Goal: Information Seeking & Learning: Check status

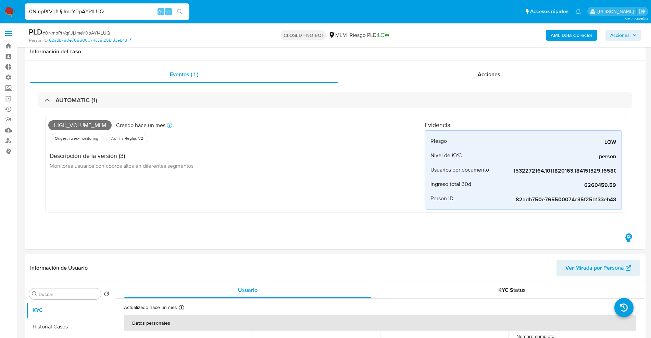
select select "10"
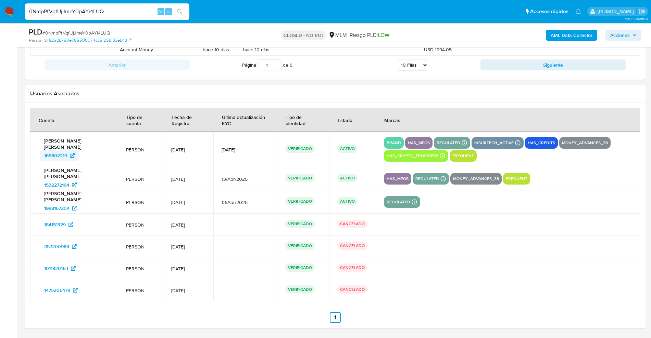
scroll to position [417, 0]
drag, startPoint x: 109, startPoint y: 9, endPoint x: 0, endPoint y: 0, distance: 109.5
click at [0, 0] on nav "Pausado Ver notificaciones 0NmpPfVqfUjJmeY0pAYi4LUQ Alt s Accesos rápidos Presi…" at bounding box center [325, 11] width 651 height 23
paste input "QesCu8h9VCEeBLA30zHsL9pz"
type input "QesCu8h9VCEeBLA30zHsL9pz"
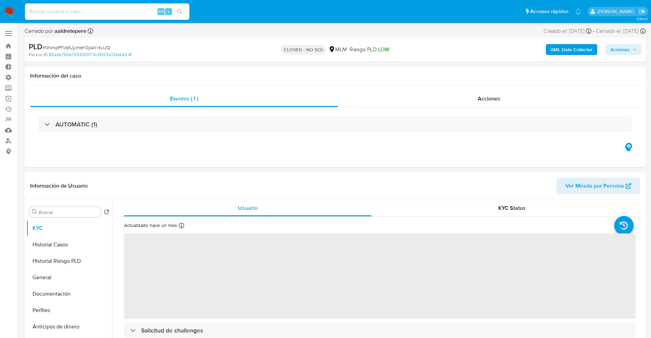
click at [114, 12] on input at bounding box center [107, 11] width 164 height 9
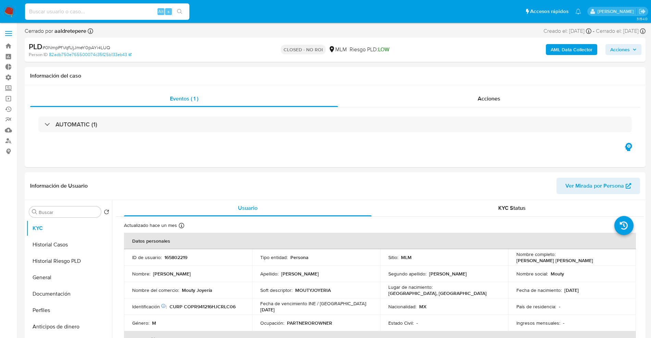
paste input "QesCu8h9VCEeBLA30zHsL9pz"
type input "QesCu8h9VCEeBLA30zHsL9pz"
select select "10"
type input "QesCu8h9VCEeBLA30zHsL9pz"
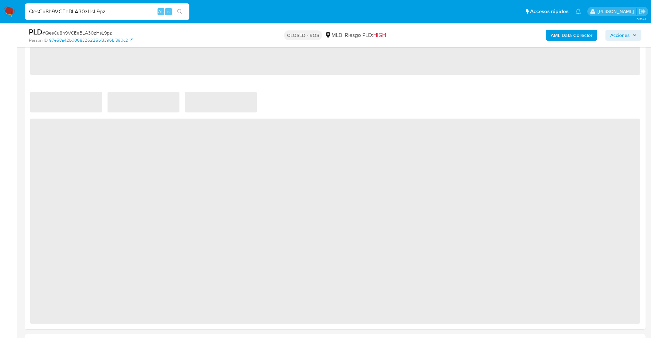
select select "10"
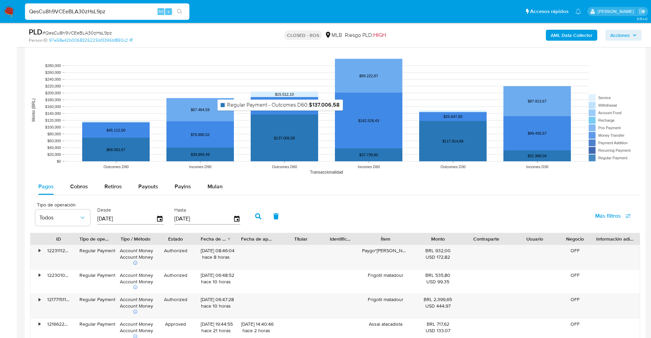
scroll to position [586, 0]
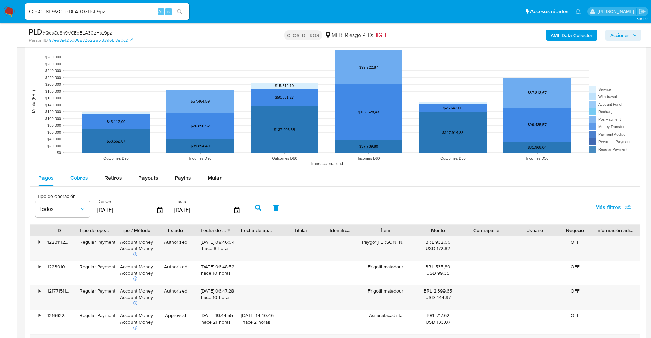
click at [84, 182] on span "Cobros" at bounding box center [79, 178] width 18 height 8
select select "10"
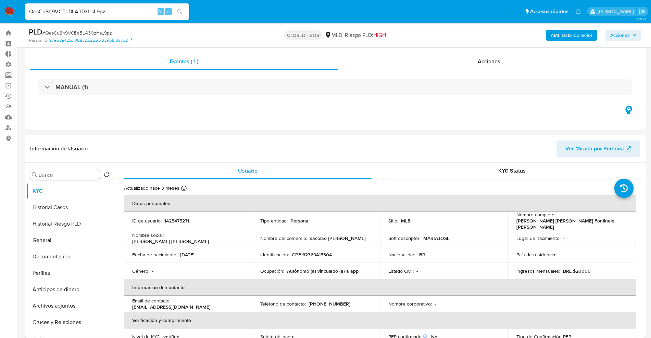
scroll to position [10, 0]
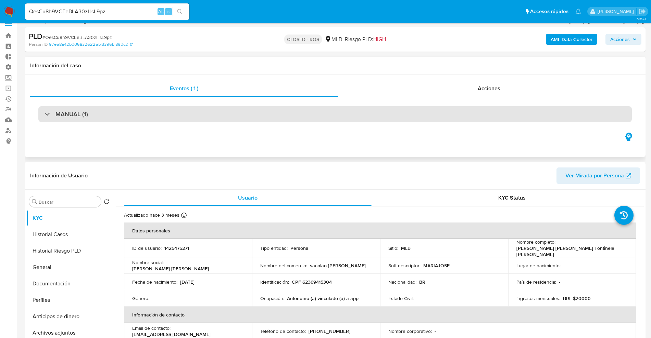
click at [149, 115] on div "MANUAL (1)" at bounding box center [334, 114] width 593 height 16
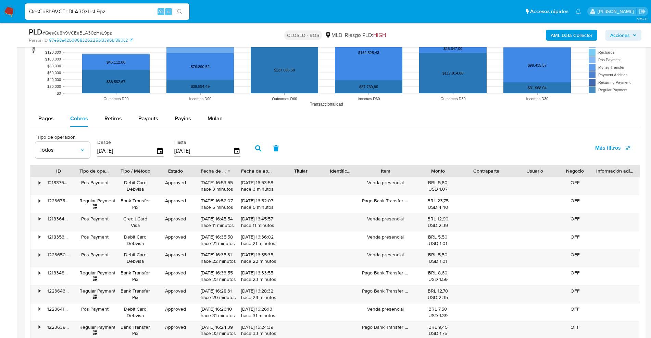
scroll to position [734, 0]
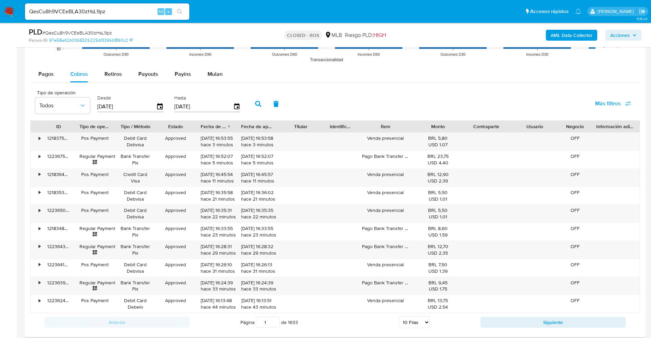
click at [622, 106] on span "Más filtros" at bounding box center [613, 103] width 36 height 15
click at [553, 170] on span "Id del pago" at bounding box center [555, 169] width 27 height 7
click at [538, 170] on input "Id del pago" at bounding box center [534, 169] width 5 height 5
checkbox input "true"
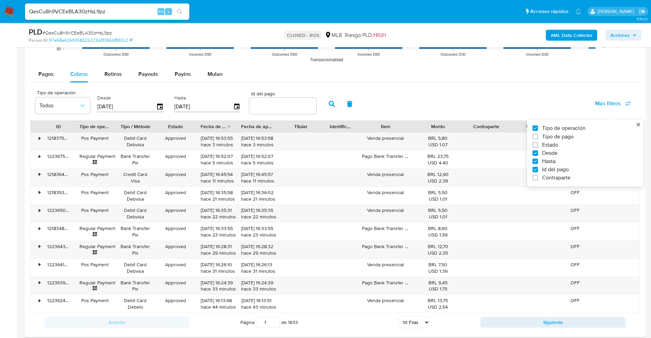
click at [271, 110] on input "number" at bounding box center [282, 106] width 67 height 9
click at [268, 115] on div "Id del pago" at bounding box center [282, 103] width 67 height 24
click at [269, 106] on input "number" at bounding box center [282, 106] width 67 height 9
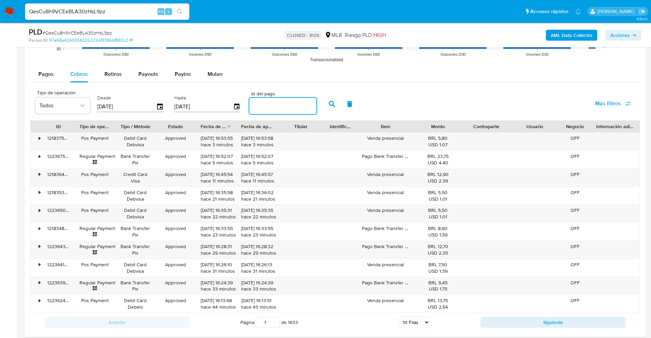
paste input "107507636136"
type input "107507636136"
click at [334, 99] on button "button" at bounding box center [332, 104] width 18 height 16
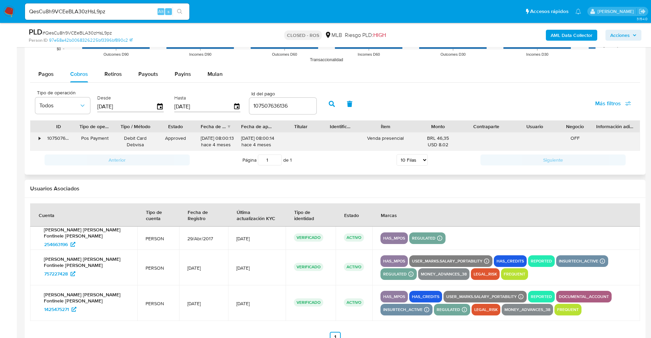
drag, startPoint x: 334, startPoint y: 99, endPoint x: 232, endPoint y: 140, distance: 110.2
click at [232, 140] on div "Tipo de operación Todos Desde 17/05/2025 Hasta 14/08/2025 Id del pago 107507636…" at bounding box center [335, 127] width 610 height 83
drag, startPoint x: 253, startPoint y: 138, endPoint x: 242, endPoint y: 139, distance: 11.4
click at [242, 139] on div "06/04/2025 08:00:14 hace 4 meses" at bounding box center [256, 141] width 31 height 13
drag, startPoint x: 278, startPoint y: 125, endPoint x: 301, endPoint y: 128, distance: 23.8
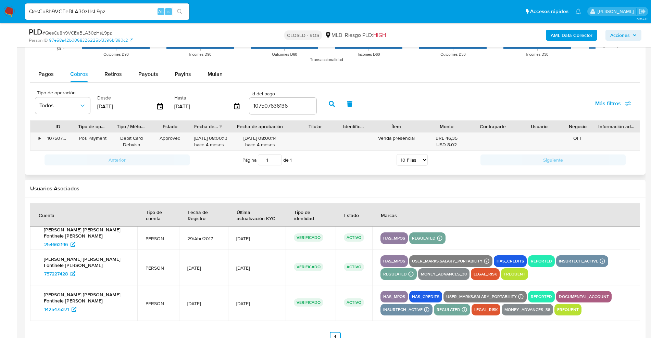
click at [301, 128] on div "ID Tipo de operación Tipo / Método Estado Fecha de creación Fecha de aprobación…" at bounding box center [334, 127] width 609 height 12
drag, startPoint x: 292, startPoint y: 107, endPoint x: 152, endPoint y: 104, distance: 139.7
click at [152, 104] on div "Tipo de operación Todos Desde 17/05/2025 Hasta 14/08/2025 Id del pago 107507636…" at bounding box center [176, 103] width 288 height 27
type input "106515109305"
click at [327, 104] on button "button" at bounding box center [332, 104] width 18 height 16
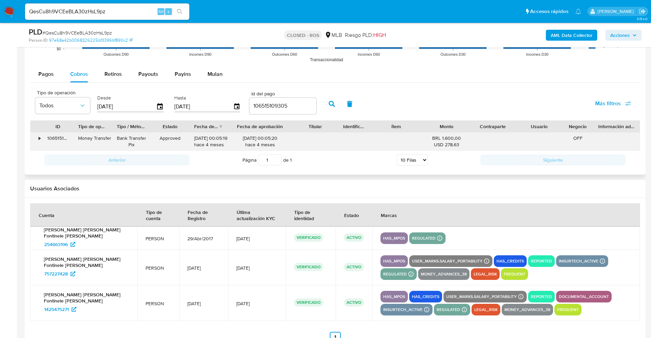
drag, startPoint x: 240, startPoint y: 137, endPoint x: 254, endPoint y: 139, distance: 14.2
click at [254, 139] on div "01/04/2025 00:05:20 hace 4 meses" at bounding box center [260, 141] width 54 height 13
click at [292, 97] on div "Id del pago 106515109305" at bounding box center [282, 103] width 67 height 24
click at [292, 99] on div "106515109305" at bounding box center [282, 106] width 67 height 16
drag, startPoint x: 290, startPoint y: 106, endPoint x: 157, endPoint y: 110, distance: 132.8
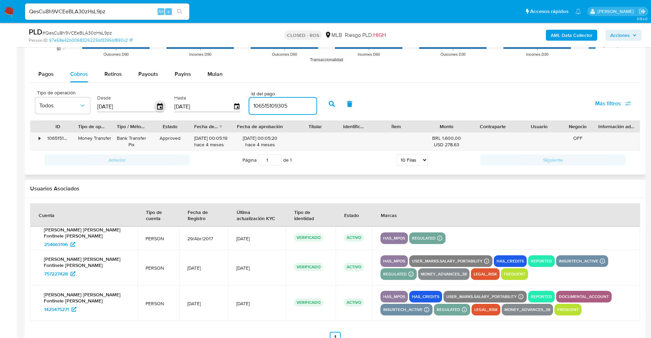
click at [157, 110] on div "Tipo de operación Todos Desde 17/05/2025 Hasta 14/08/2025 Id del pago 106515109…" at bounding box center [176, 103] width 288 height 27
paste input "110040364682"
type input "110040364682"
click at [326, 110] on button "button" at bounding box center [332, 104] width 18 height 16
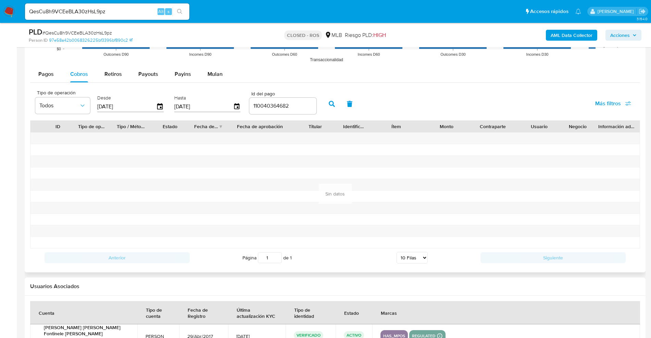
scroll to position [849, 0]
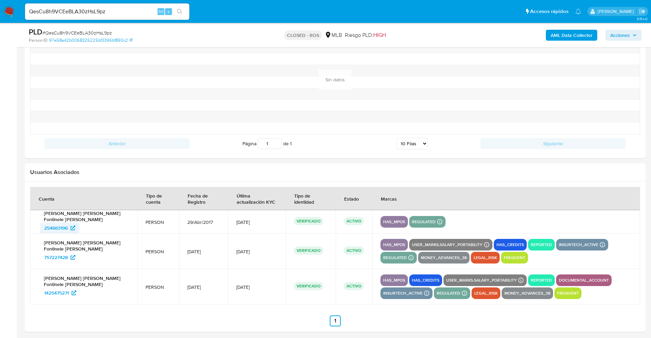
click at [59, 231] on span "254663196" at bounding box center [56, 228] width 24 height 11
click at [64, 259] on span "757227428" at bounding box center [56, 257] width 24 height 11
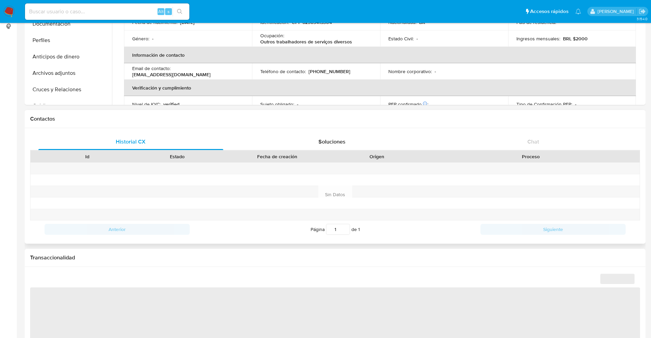
select select "10"
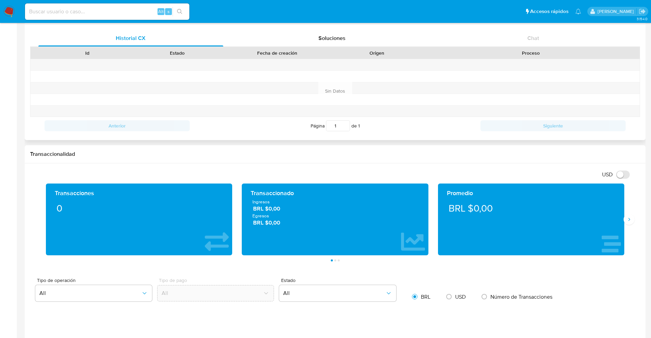
scroll to position [231, 0]
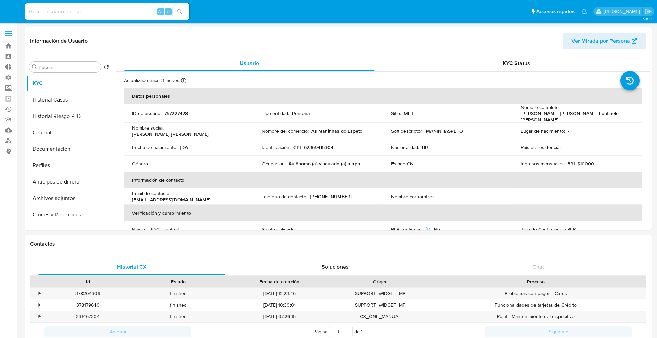
select select "10"
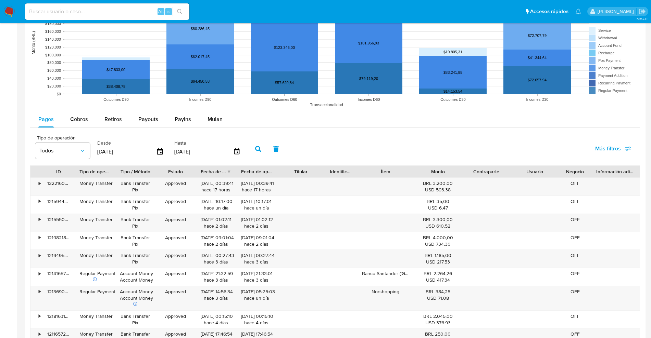
scroll to position [538, 0]
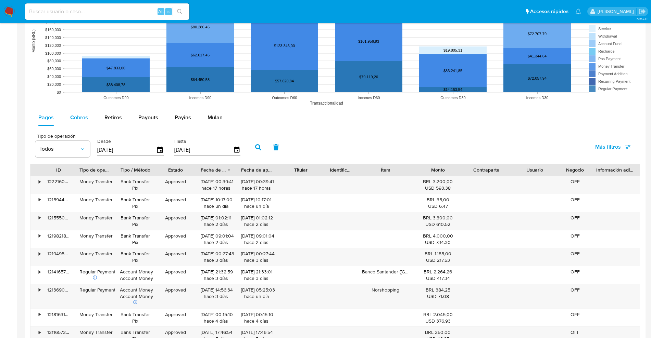
click at [76, 119] on span "Cobros" at bounding box center [79, 118] width 18 height 8
select select "10"
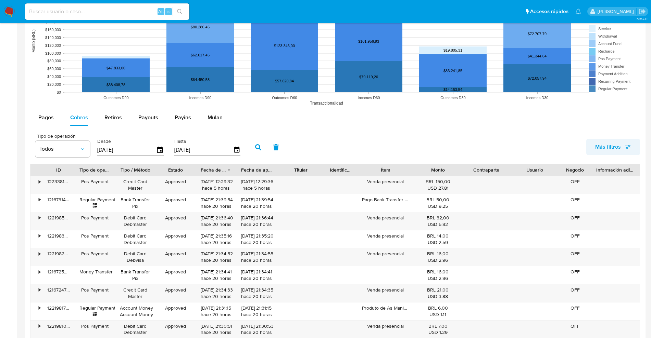
click at [623, 149] on span "Más filtros" at bounding box center [613, 147] width 36 height 15
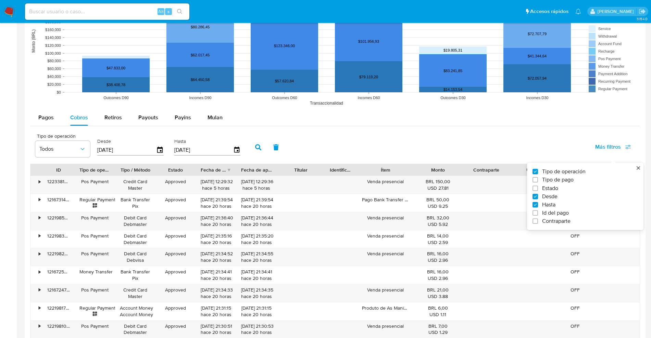
click at [554, 214] on span "Id del pago" at bounding box center [555, 213] width 27 height 7
click at [538, 214] on input "Id del pago" at bounding box center [534, 212] width 5 height 5
checkbox input "true"
click at [283, 147] on input "number" at bounding box center [282, 149] width 67 height 9
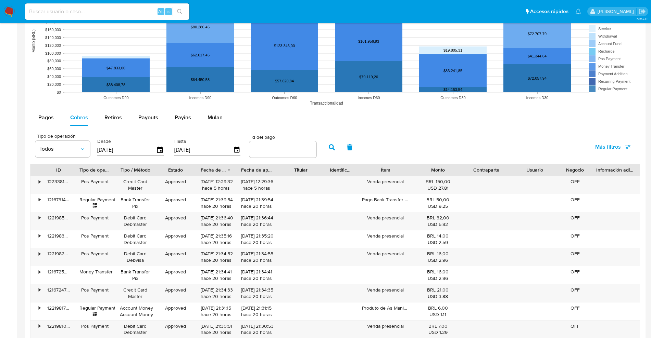
click at [283, 147] on input "number" at bounding box center [282, 149] width 67 height 9
paste input "110040364682"
type input "110040364682"
drag, startPoint x: 338, startPoint y: 147, endPoint x: 334, endPoint y: 134, distance: 14.0
click at [334, 134] on div "Tipo de operación Todos Desde 17/05/2025 Hasta 14/08/2025 Id del pago 110040364…" at bounding box center [335, 147] width 610 height 34
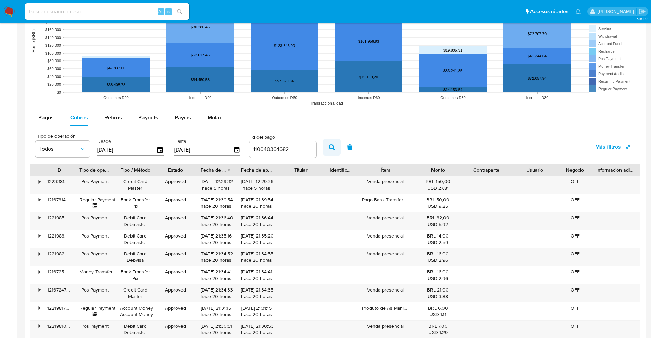
click at [333, 147] on icon "button" at bounding box center [332, 147] width 6 height 6
